Goal: Transaction & Acquisition: Purchase product/service

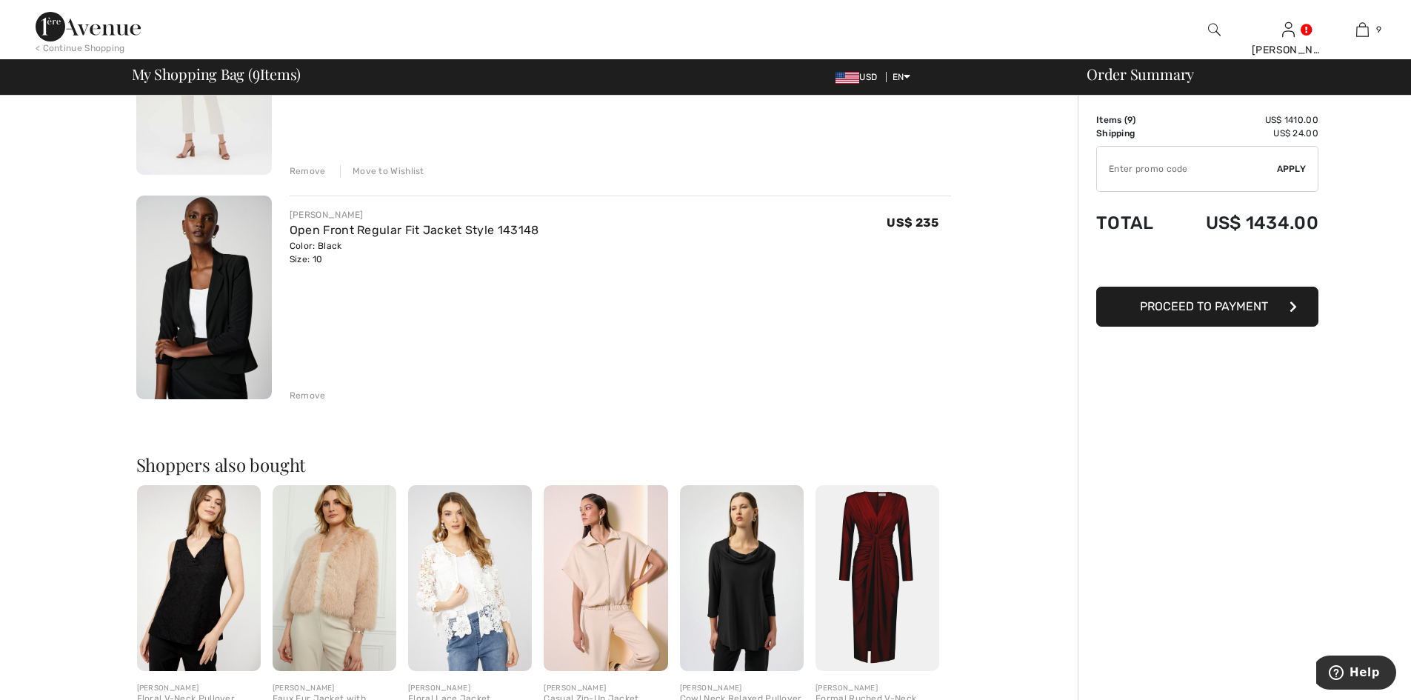
scroll to position [1704, 0]
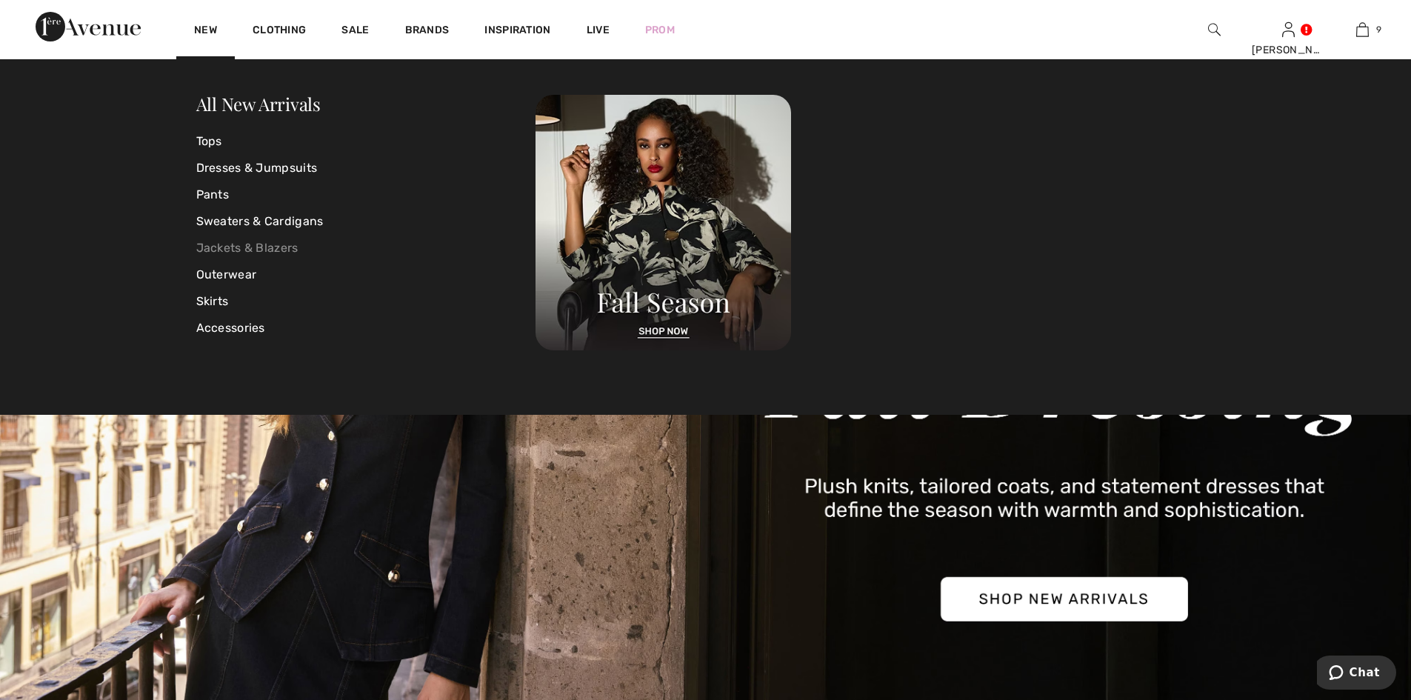
click at [222, 247] on link "Jackets & Blazers" at bounding box center [366, 248] width 340 height 27
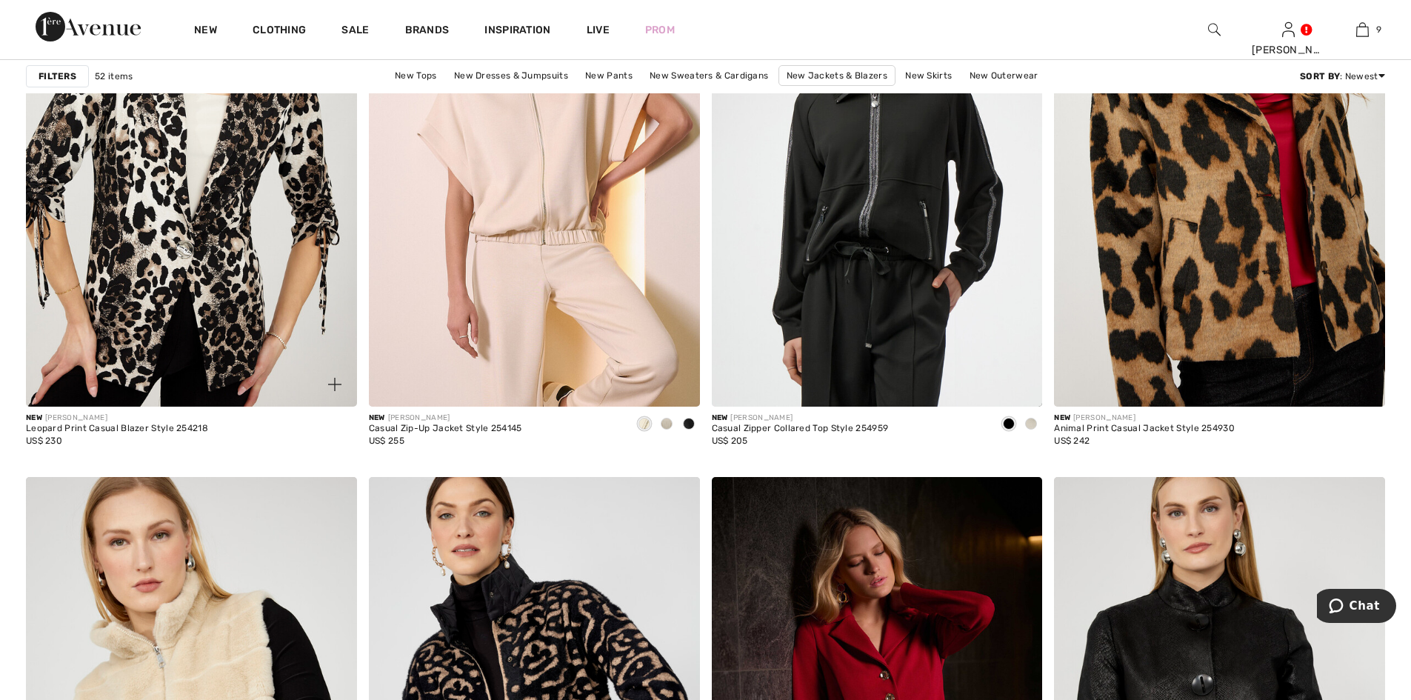
scroll to position [1408, 0]
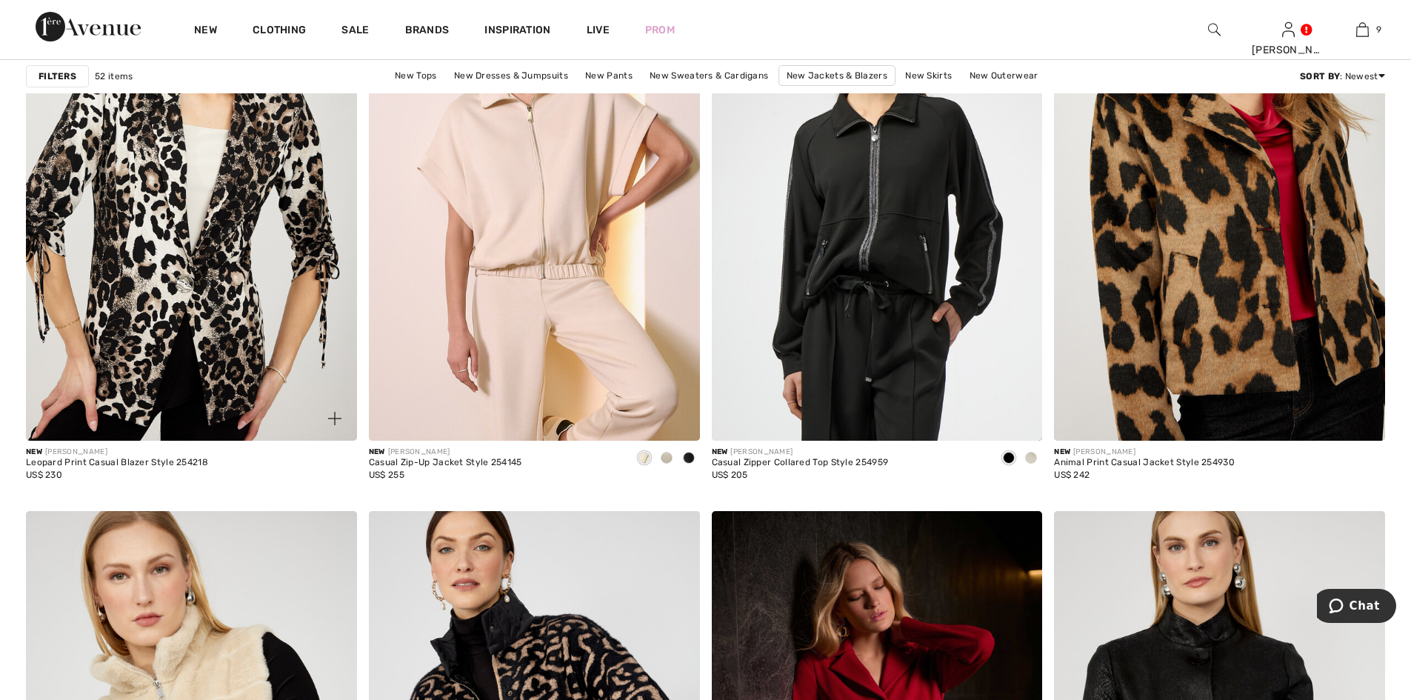
click at [174, 297] on img at bounding box center [191, 192] width 331 height 496
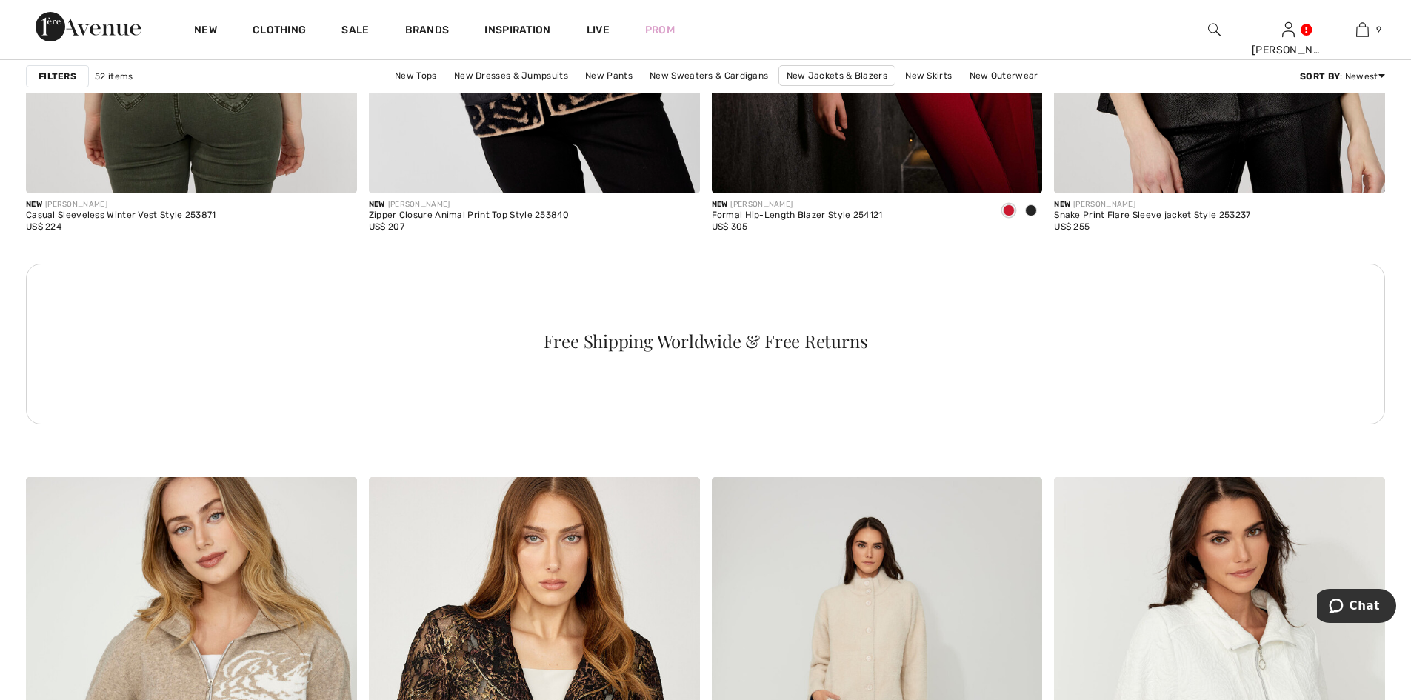
scroll to position [2046, 0]
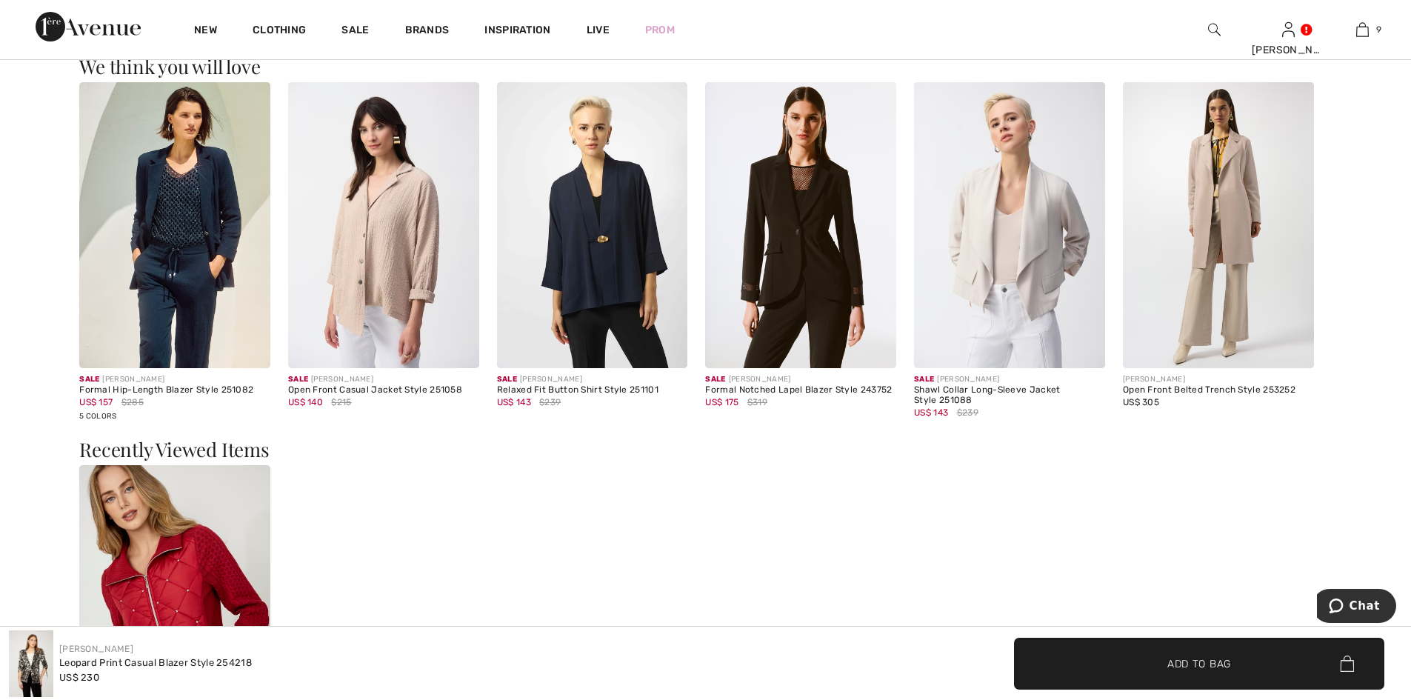
scroll to position [1704, 0]
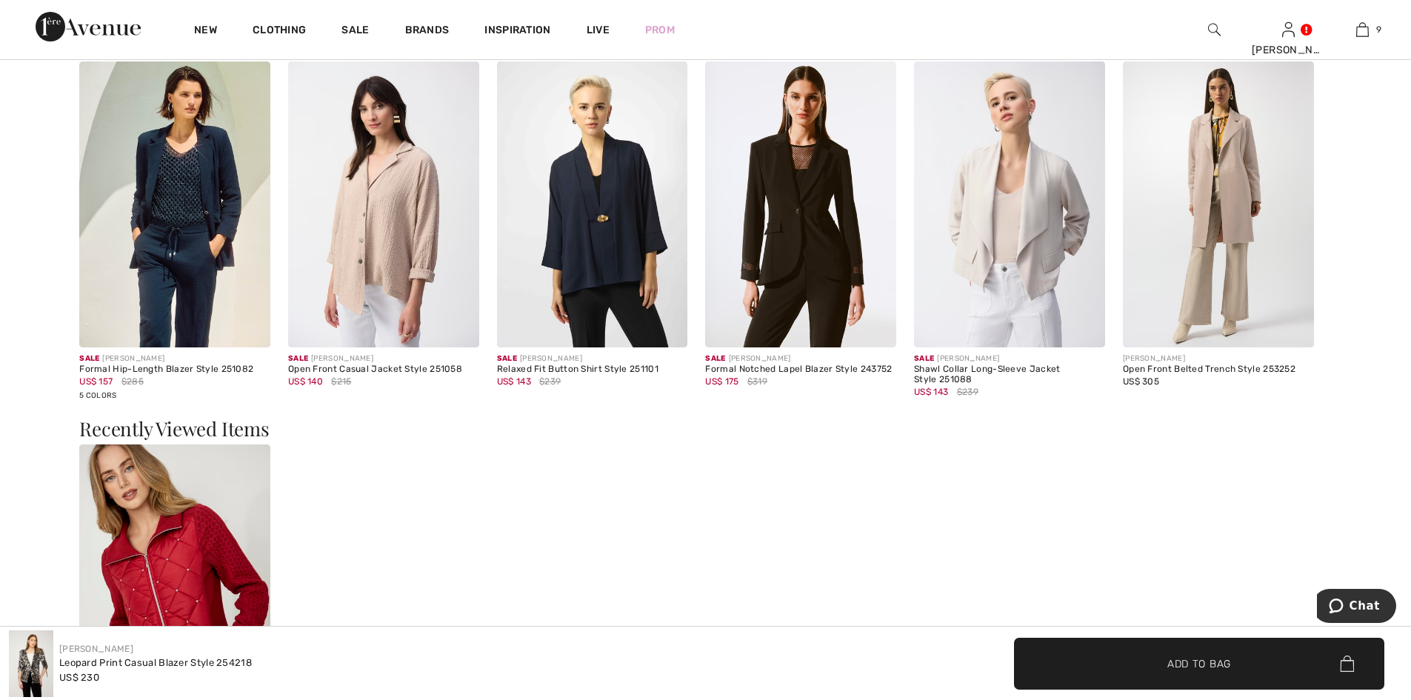
click at [800, 236] on img at bounding box center [800, 204] width 191 height 287
click at [799, 237] on img at bounding box center [800, 204] width 191 height 287
click at [780, 213] on img at bounding box center [800, 204] width 191 height 287
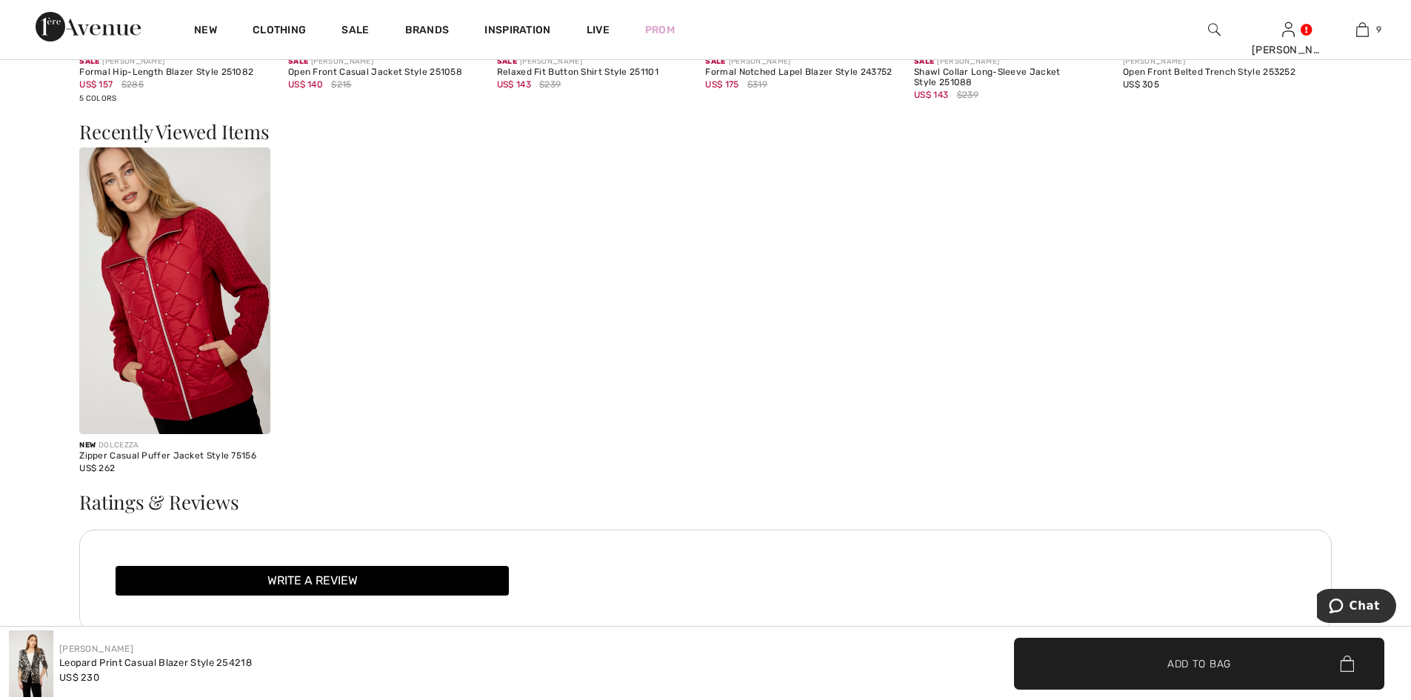
scroll to position [2140, 0]
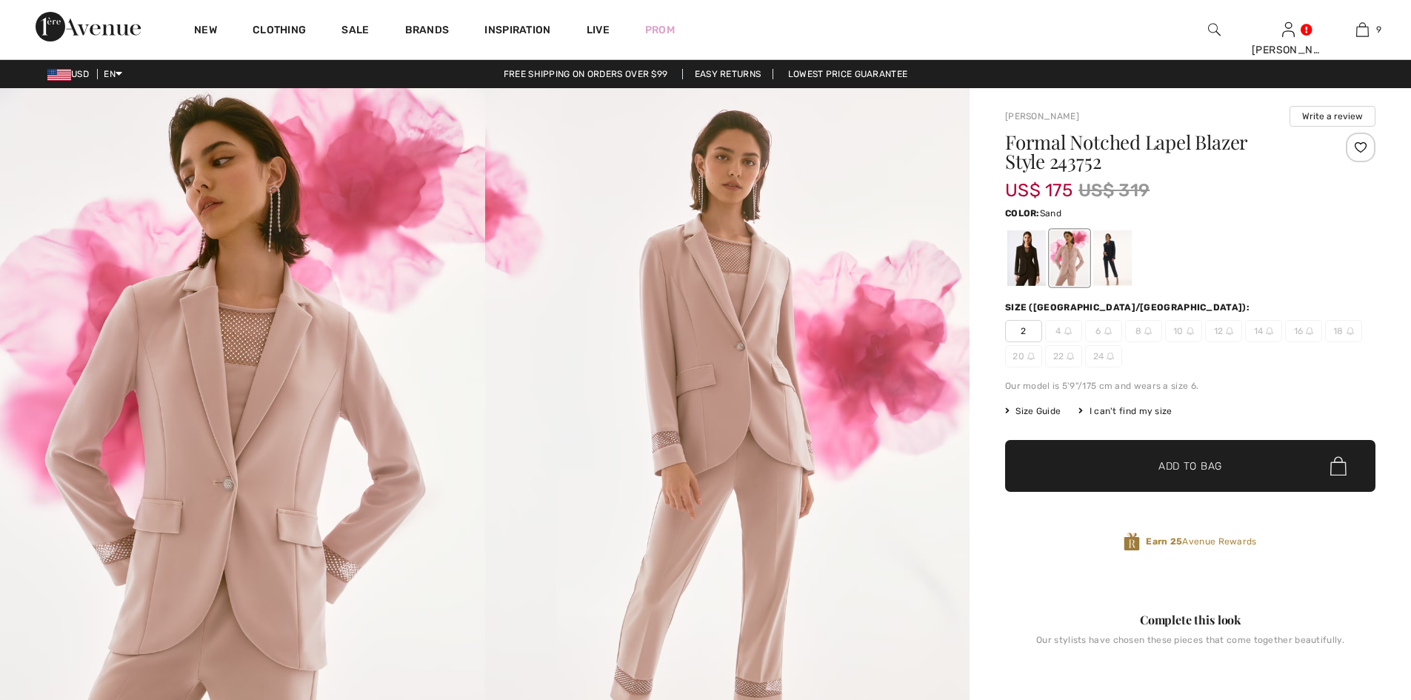
checkbox input "true"
click at [1034, 270] on div at bounding box center [1027, 258] width 39 height 56
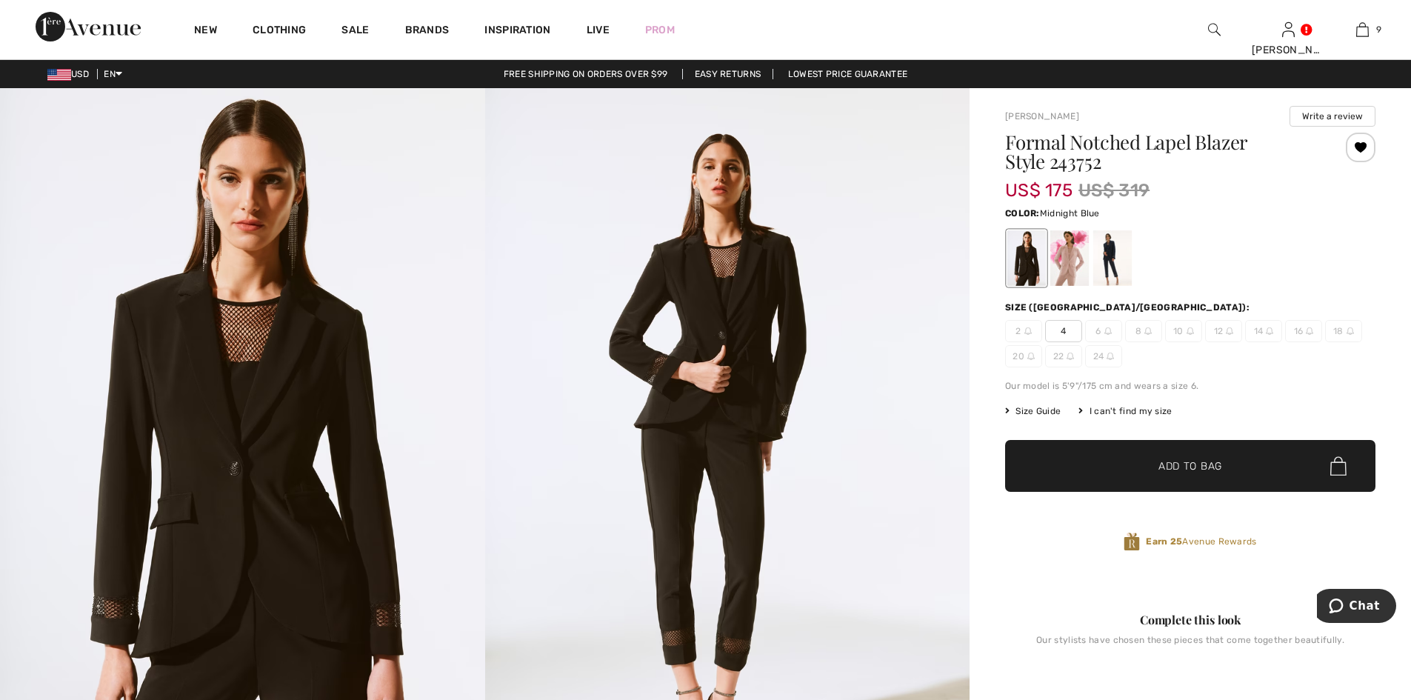
click at [1121, 243] on div at bounding box center [1113, 258] width 39 height 56
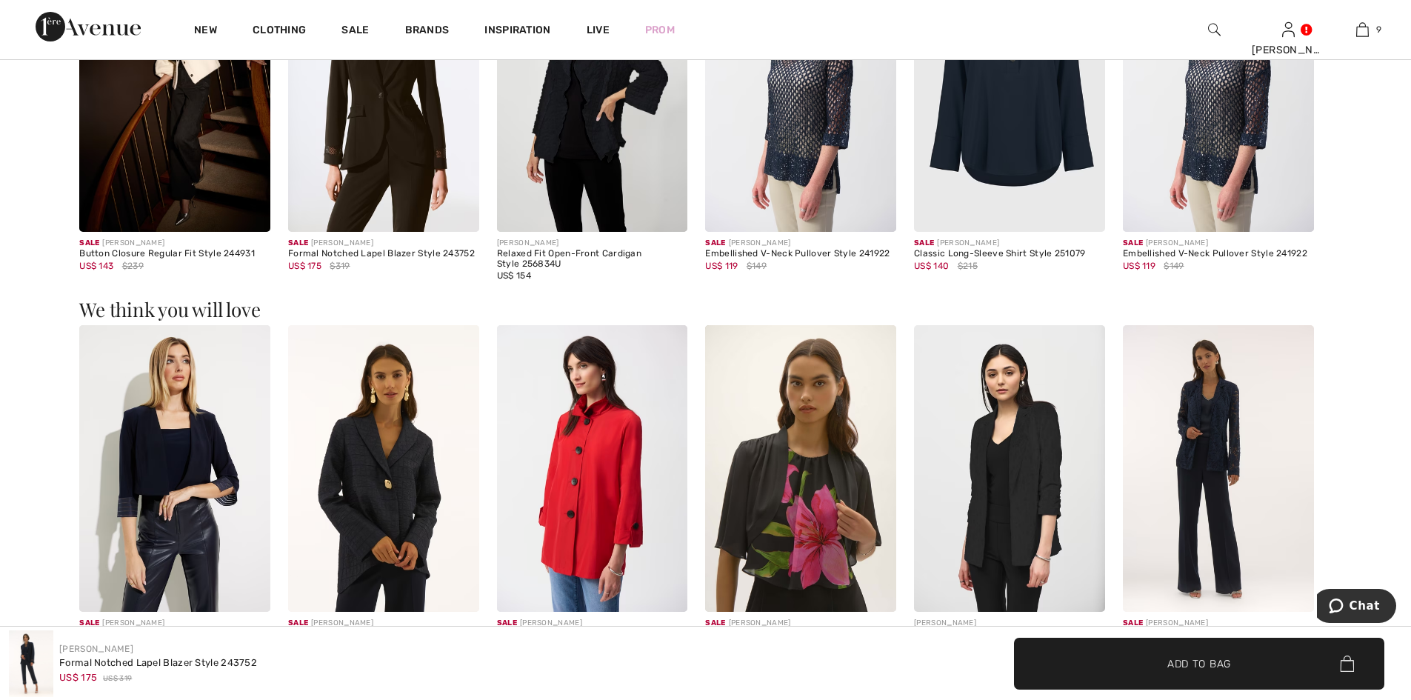
scroll to position [1408, 0]
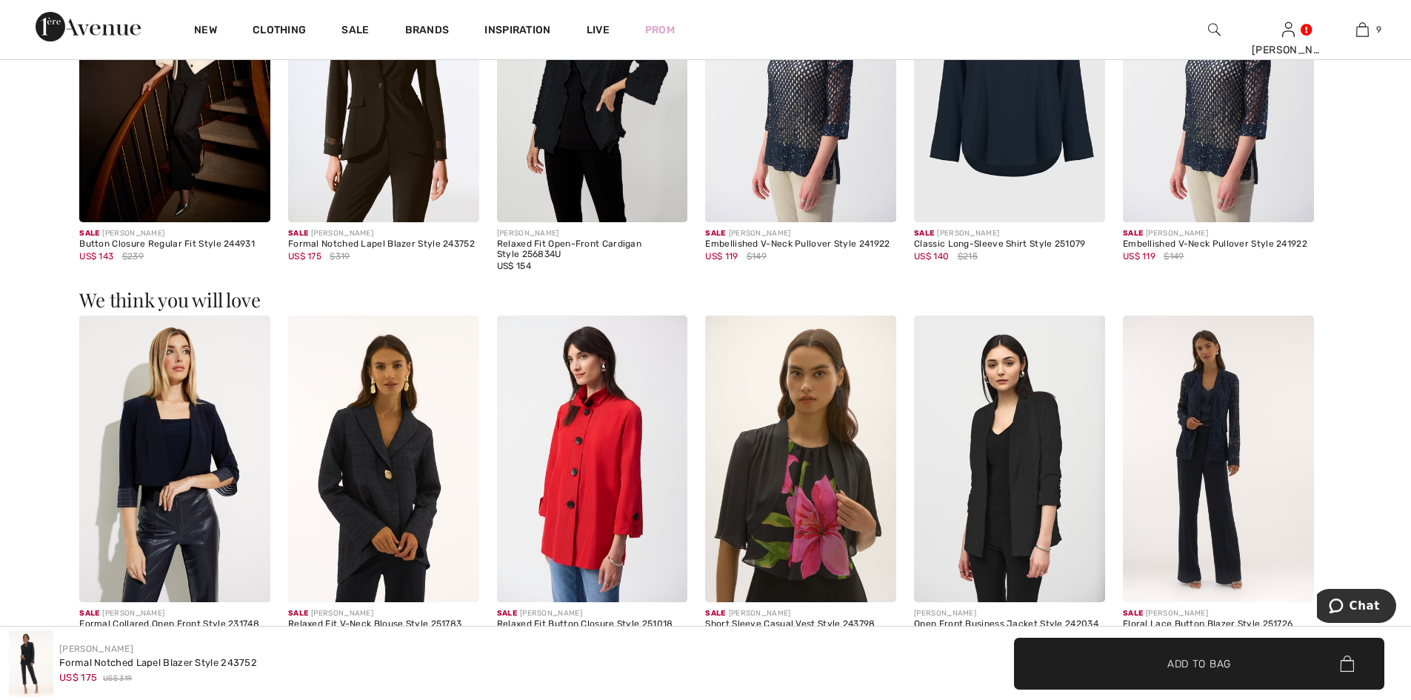
click at [164, 438] on img at bounding box center [174, 459] width 191 height 287
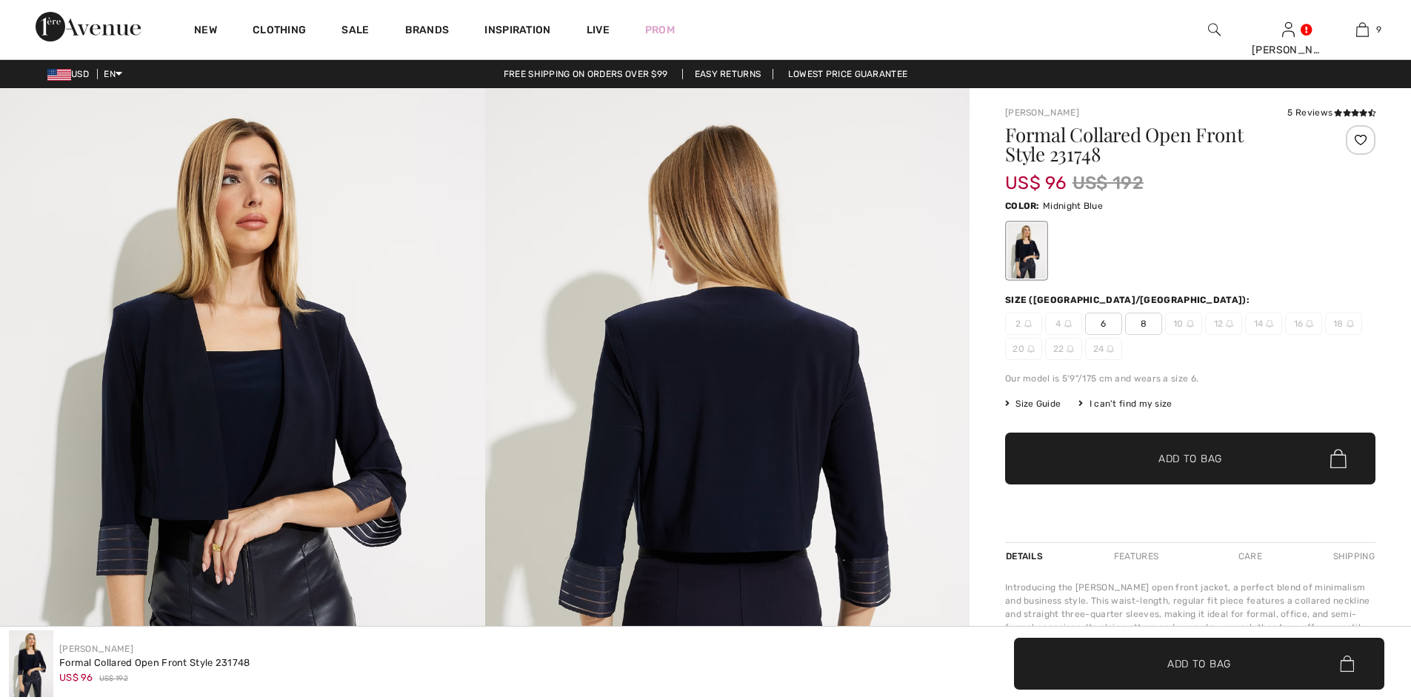
checkbox input "true"
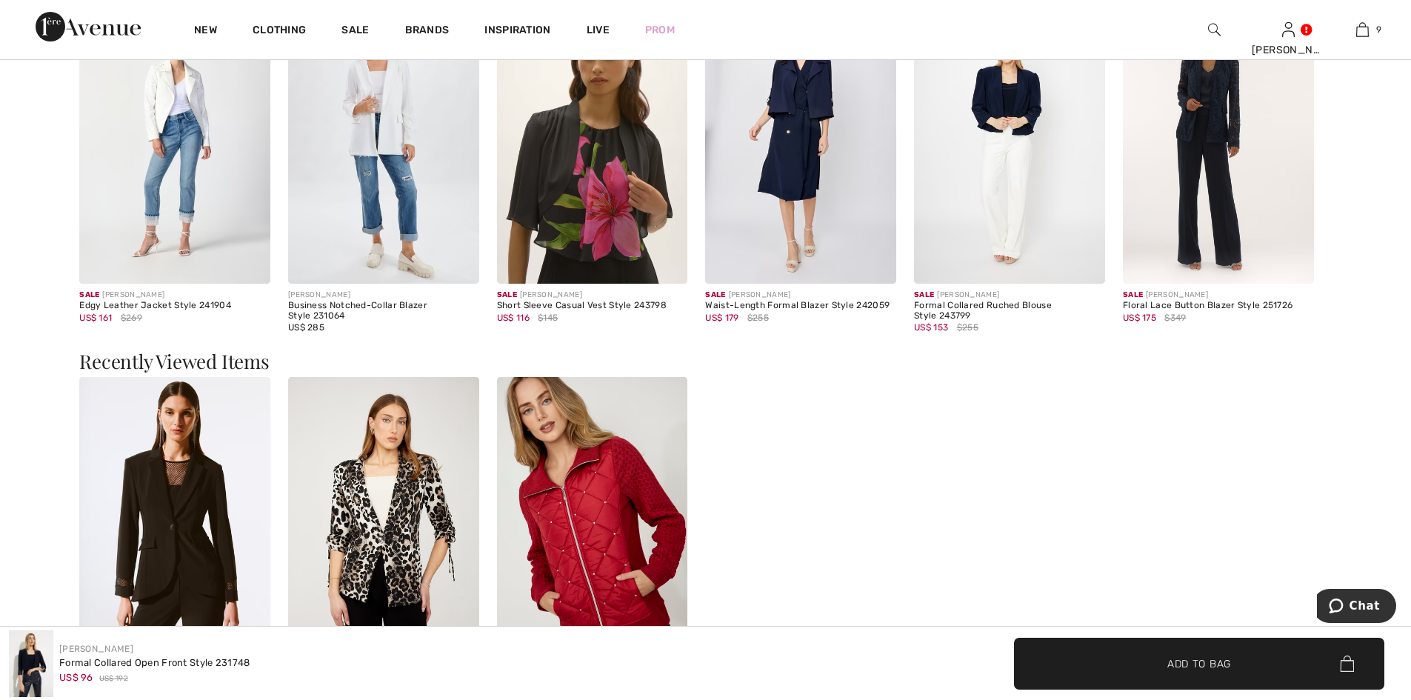
scroll to position [2075, 0]
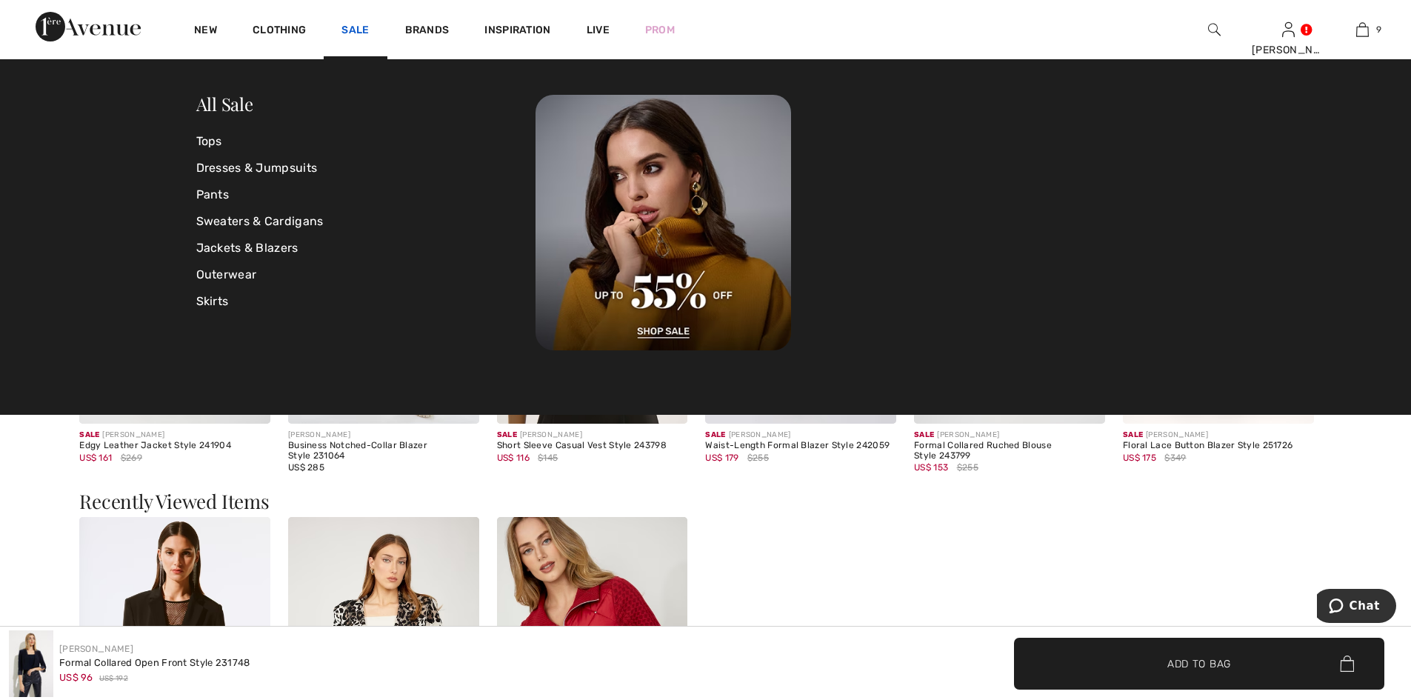
click at [360, 24] on link "Sale" at bounding box center [355, 32] width 27 height 16
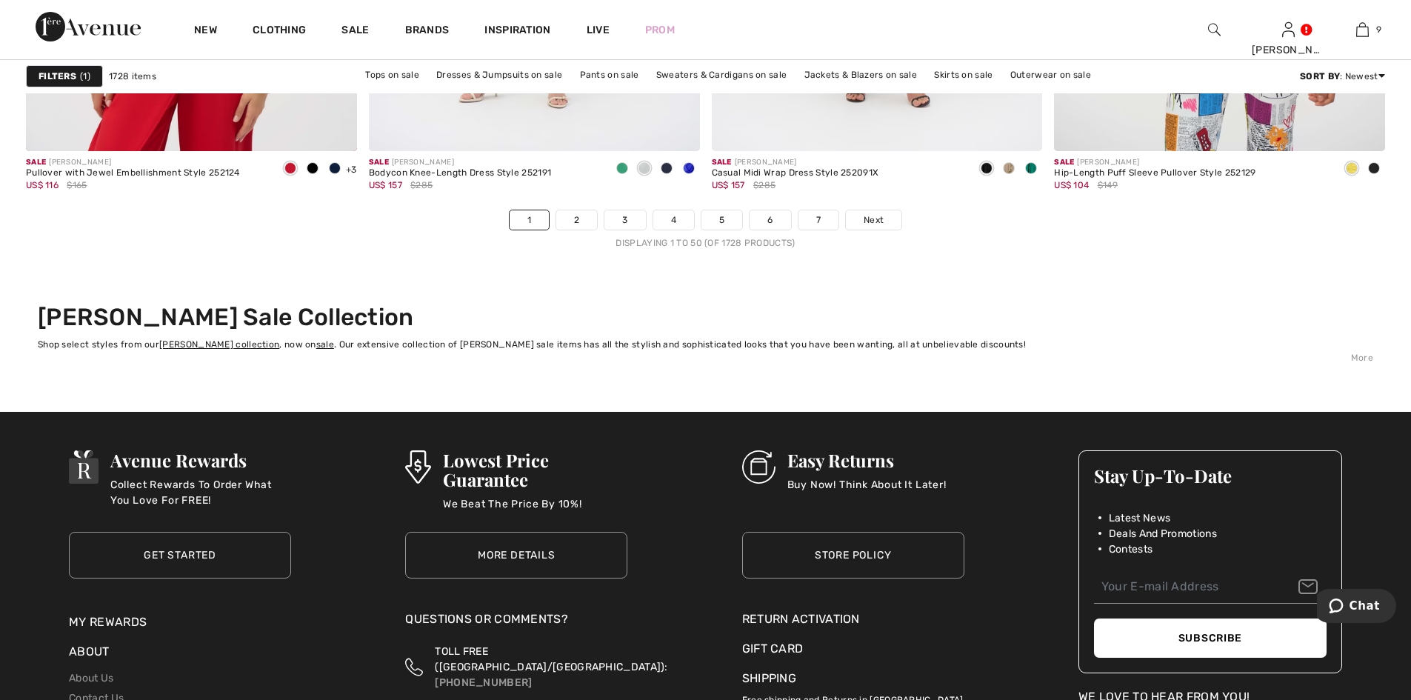
scroll to position [8595, 0]
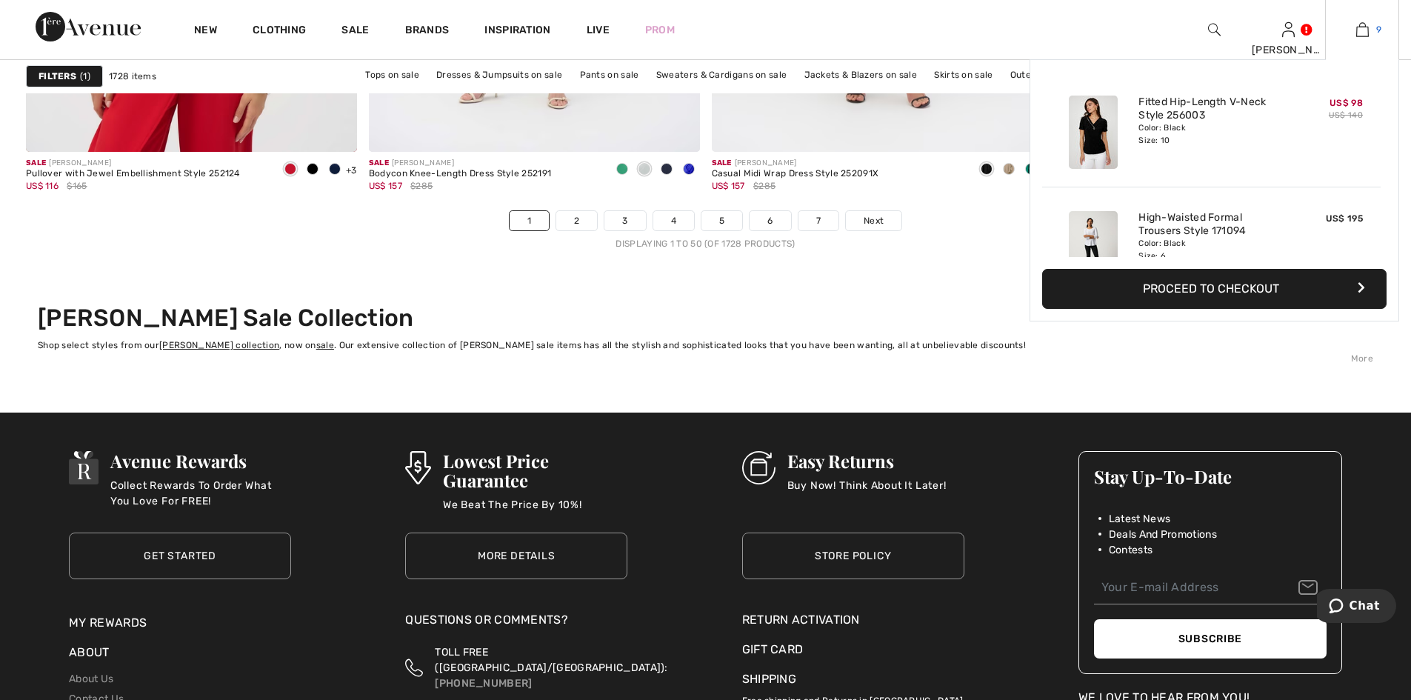
click at [1364, 29] on img at bounding box center [1363, 30] width 13 height 18
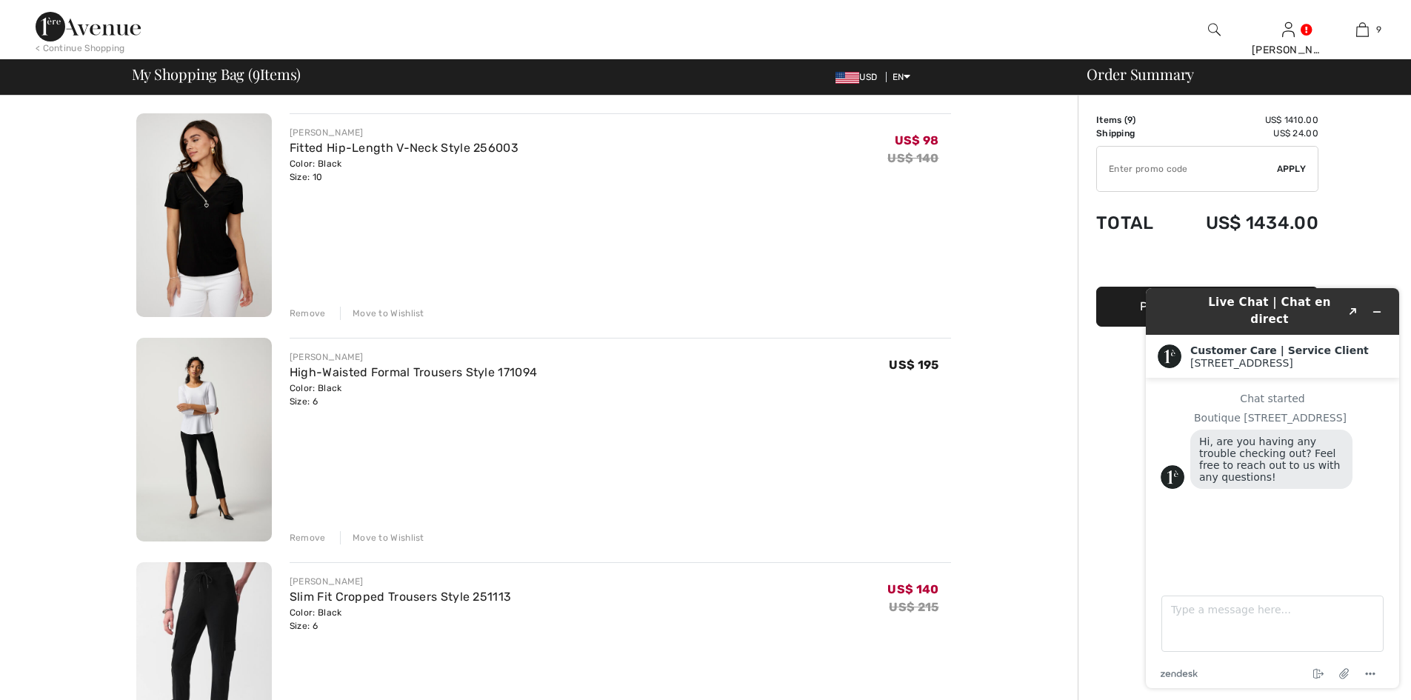
drag, startPoint x: 0, startPoint y: 0, endPoint x: 206, endPoint y: 161, distance: 261.3
